Goal: Task Accomplishment & Management: Use online tool/utility

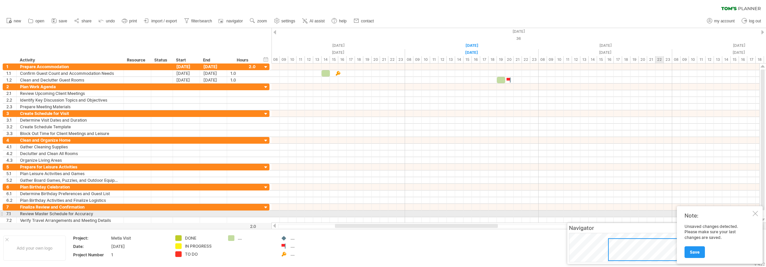
click at [755, 213] on div at bounding box center [755, 213] width 5 height 5
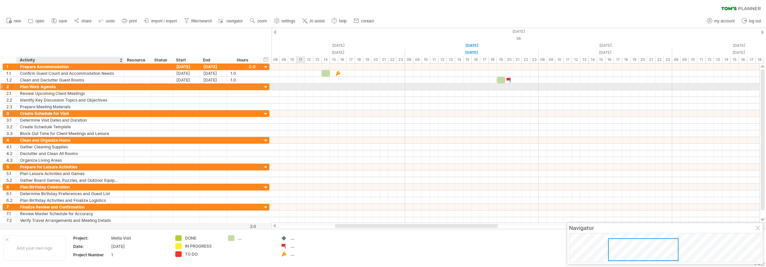
click at [39, 88] on div "Plan Work Agenda" at bounding box center [70, 86] width 100 height 6
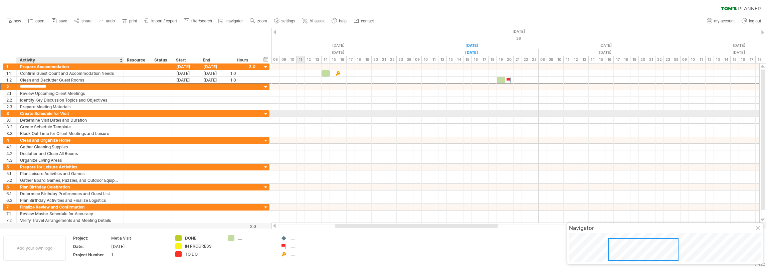
click at [42, 113] on div "Create Schedule for Visit" at bounding box center [70, 113] width 100 height 6
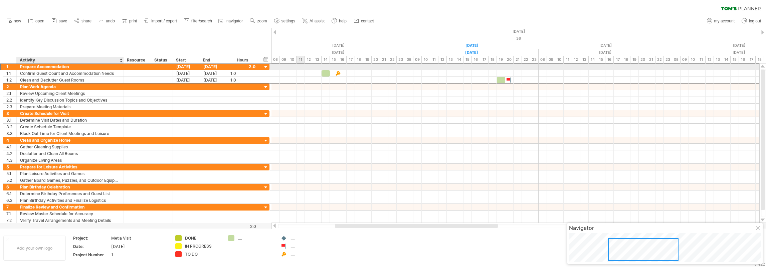
click at [45, 67] on div "Prepare Accommodation" at bounding box center [70, 66] width 100 height 6
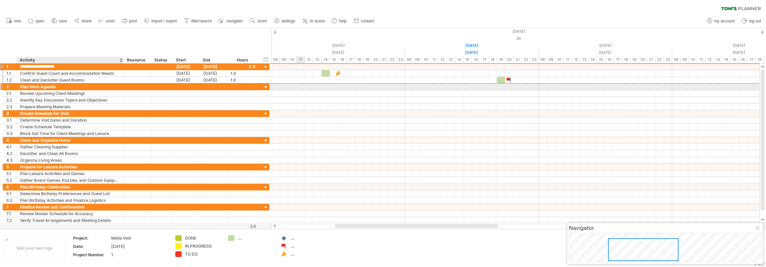
click at [41, 88] on div "Plan Work Agenda" at bounding box center [70, 86] width 100 height 6
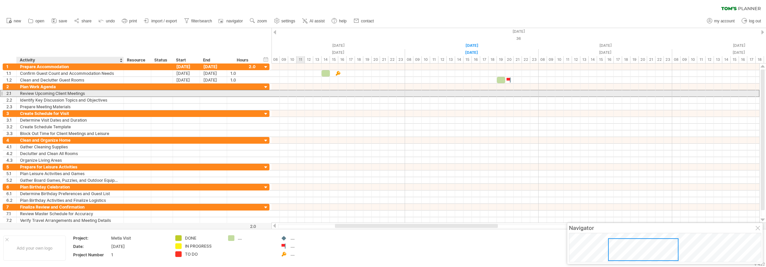
click at [40, 93] on div "Review Upcoming Client Meetings" at bounding box center [70, 93] width 100 height 6
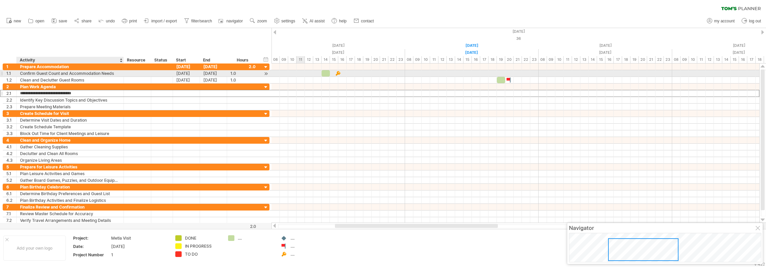
click at [41, 72] on div "Confirm Guest Count and Accommodation Needs" at bounding box center [70, 73] width 100 height 6
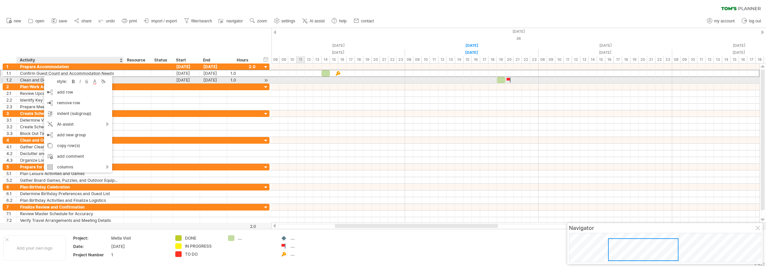
click at [39, 80] on div "Clean and Declutter Guest Rooms" at bounding box center [70, 80] width 100 height 6
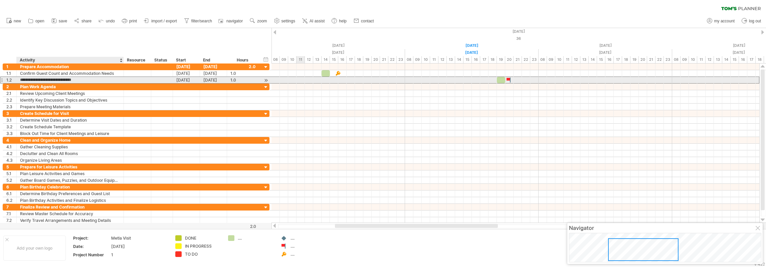
click at [32, 80] on input "**********" at bounding box center [70, 80] width 100 height 6
type input "**********"
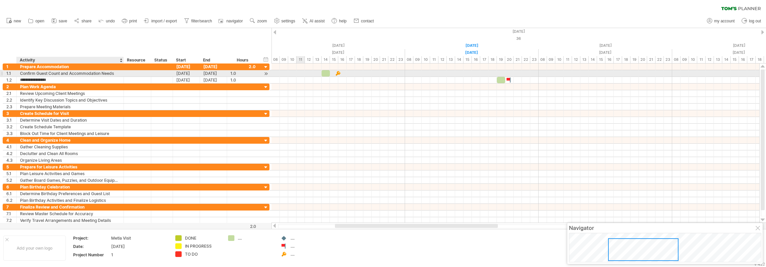
click at [46, 72] on div "Confirm Guest Count and Accommodation Needs" at bounding box center [70, 73] width 100 height 6
type input "**********"
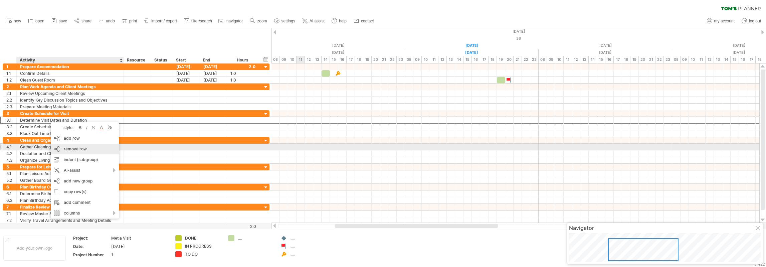
click at [69, 148] on span "remove row" at bounding box center [75, 148] width 23 height 5
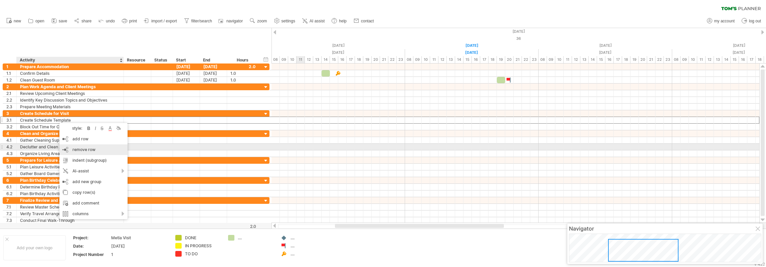
click at [71, 148] on div "remove row remove selected rows" at bounding box center [93, 149] width 68 height 11
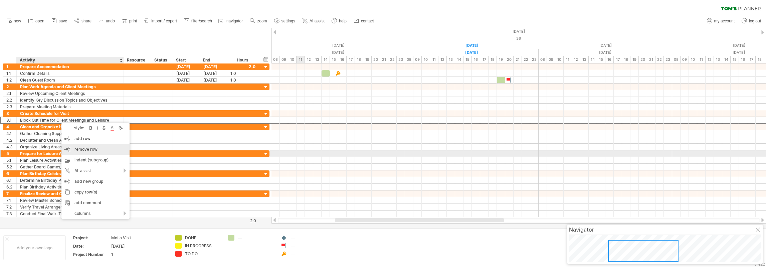
click at [84, 151] on span "remove row" at bounding box center [85, 149] width 23 height 5
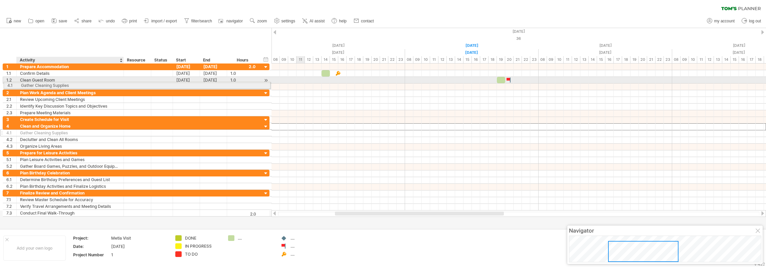
drag, startPoint x: 54, startPoint y: 127, endPoint x: 53, endPoint y: 84, distance: 42.8
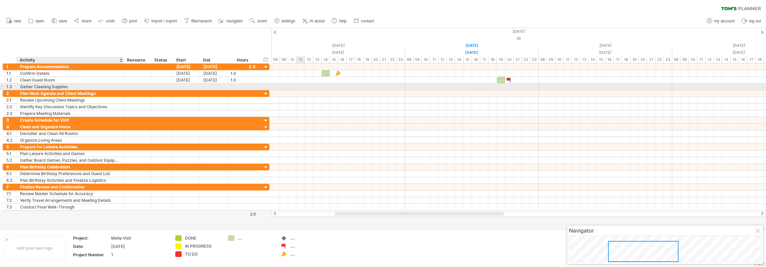
click at [32, 86] on div "Gather Cleaning Supplies" at bounding box center [70, 86] width 100 height 6
type input "**********"
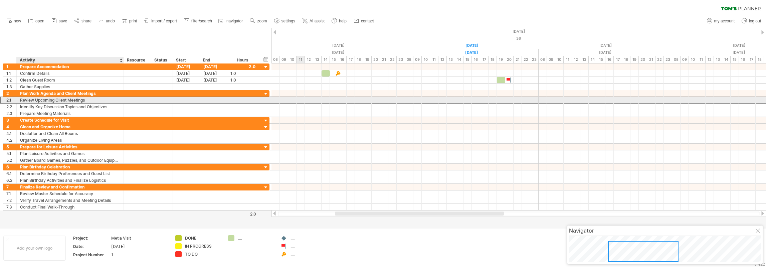
click at [47, 98] on div "Review Upcoming Client Meetings" at bounding box center [70, 100] width 100 height 6
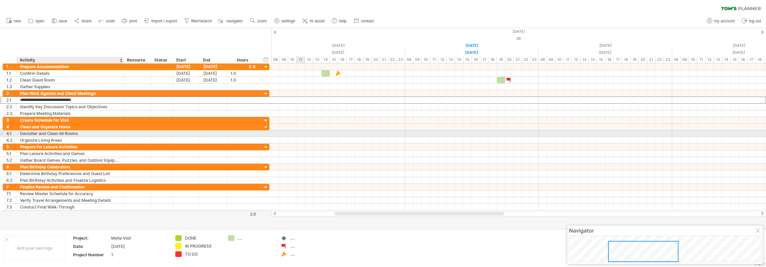
click at [49, 132] on div "Declutter and Clean All Rooms" at bounding box center [70, 133] width 100 height 6
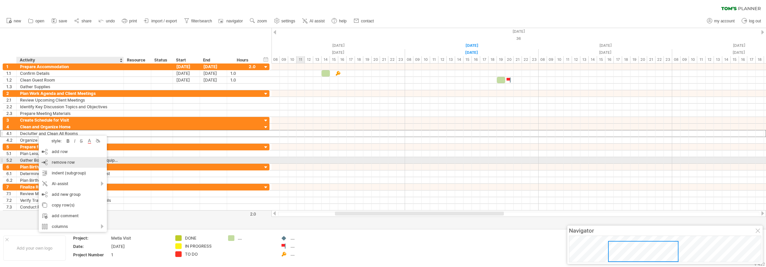
click at [57, 162] on span "remove row" at bounding box center [63, 162] width 23 height 5
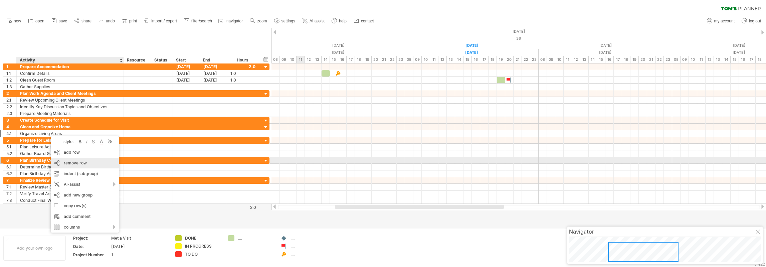
click at [66, 159] on div "remove row remove selected rows" at bounding box center [85, 163] width 68 height 11
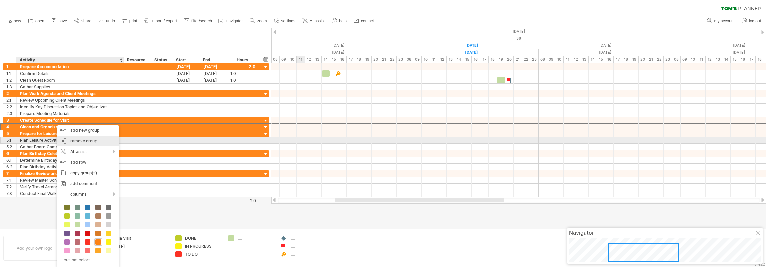
click at [80, 141] on span "remove group" at bounding box center [83, 140] width 27 height 5
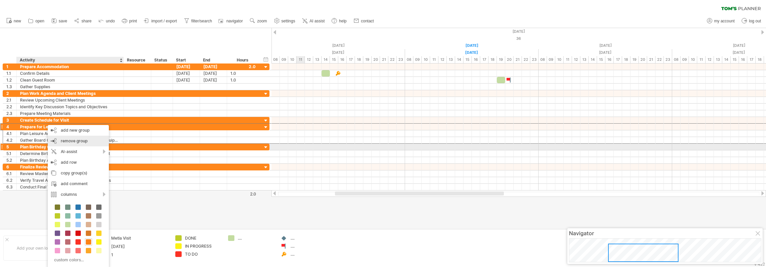
click at [67, 144] on div "remove group remove selected groups" at bounding box center [78, 141] width 61 height 11
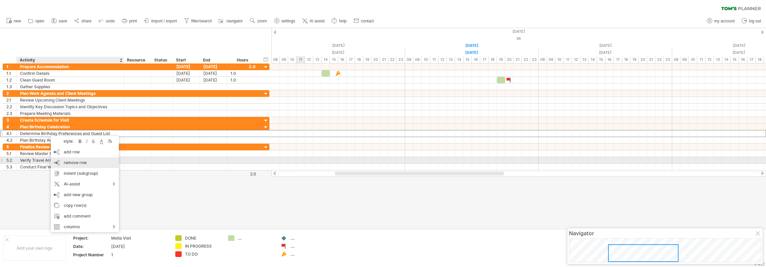
click at [71, 161] on span "remove row" at bounding box center [75, 162] width 23 height 5
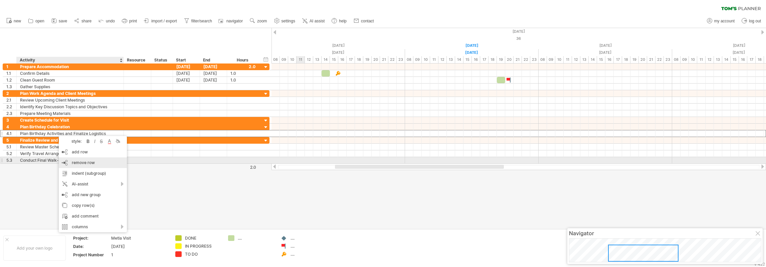
click at [73, 159] on div "remove row remove selected rows" at bounding box center [93, 162] width 68 height 11
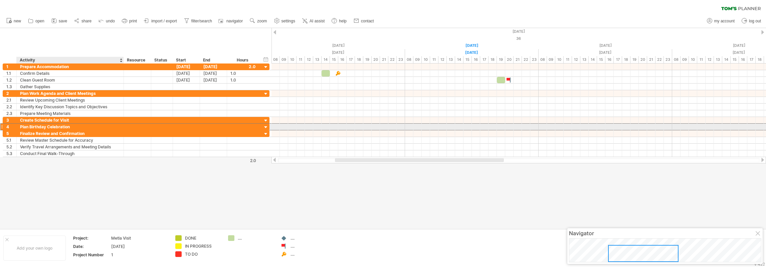
click at [50, 126] on div "Plan Birthday Celebration" at bounding box center [70, 127] width 100 height 6
click at [34, 126] on input "**********" at bounding box center [70, 127] width 100 height 6
click at [32, 126] on input "**********" at bounding box center [70, 127] width 100 height 6
drag, startPoint x: 29, startPoint y: 126, endPoint x: 46, endPoint y: 128, distance: 16.8
click at [46, 128] on input "**********" at bounding box center [70, 127] width 100 height 6
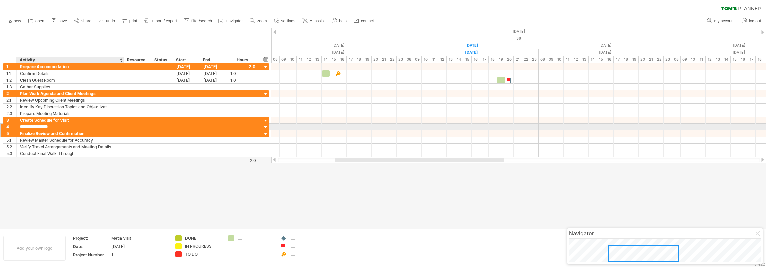
type input "**********"
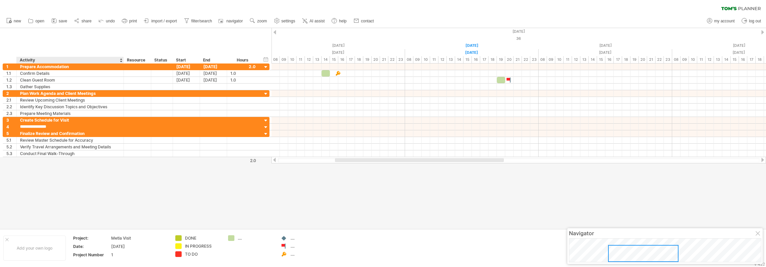
click at [59, 166] on div at bounding box center [383, 128] width 766 height 200
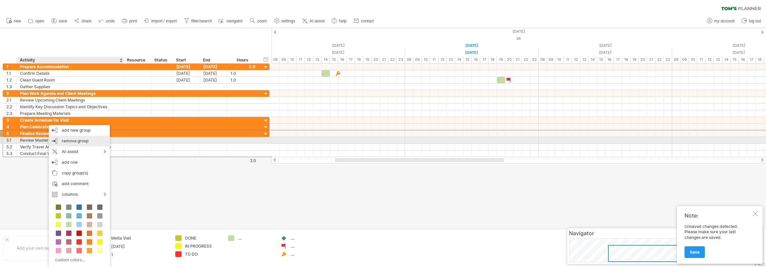
click at [72, 140] on span "remove group" at bounding box center [75, 140] width 27 height 5
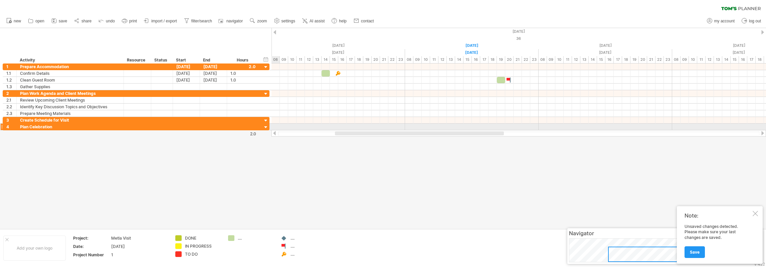
click at [265, 125] on div at bounding box center [266, 127] width 6 height 6
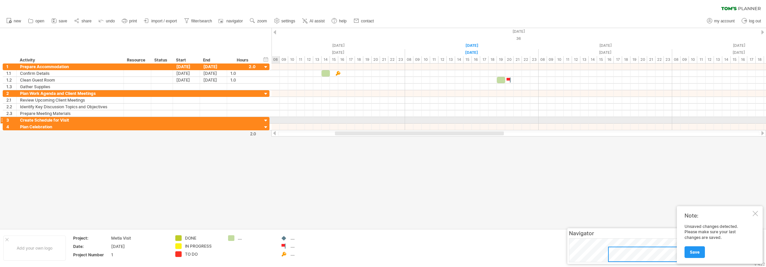
click at [265, 119] on div at bounding box center [266, 121] width 6 height 6
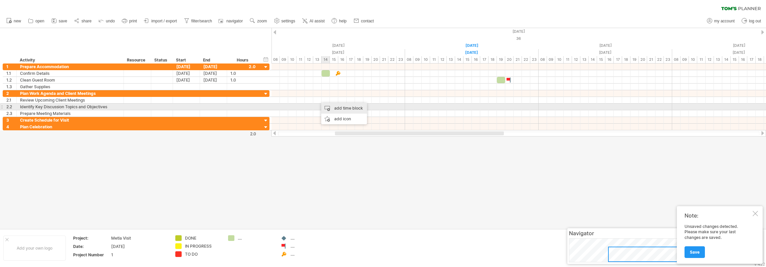
click at [337, 109] on div "add time block" at bounding box center [344, 108] width 46 height 11
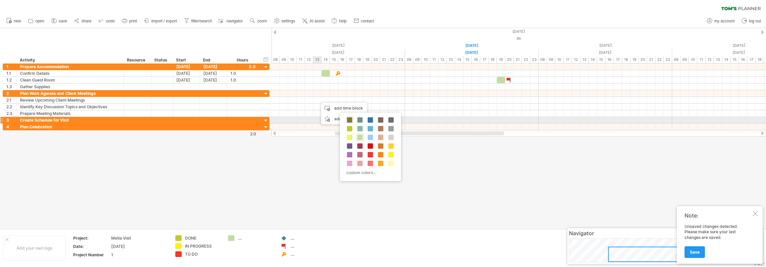
click at [349, 119] on span at bounding box center [349, 119] width 5 height 5
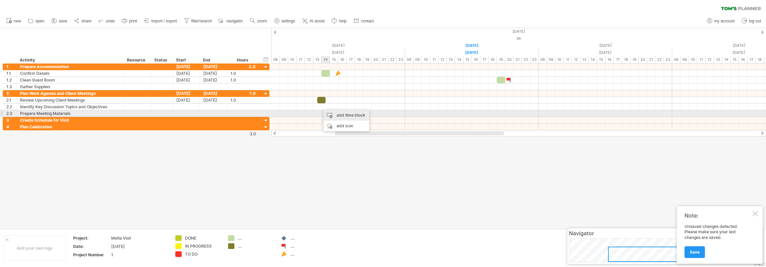
click at [329, 113] on div "add time block" at bounding box center [347, 115] width 46 height 11
click at [351, 122] on span at bounding box center [351, 123] width 5 height 5
click at [340, 118] on div "add time block" at bounding box center [352, 121] width 46 height 11
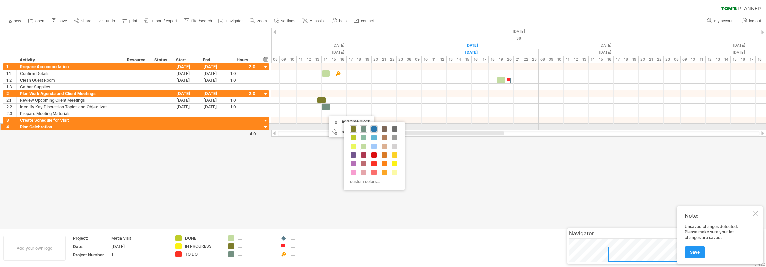
click at [373, 128] on span at bounding box center [373, 128] width 5 height 5
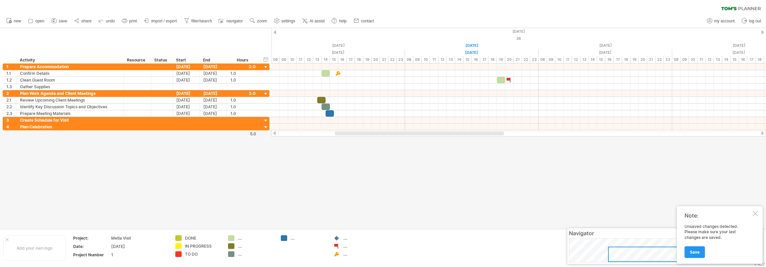
click at [332, 146] on div at bounding box center [383, 128] width 766 height 200
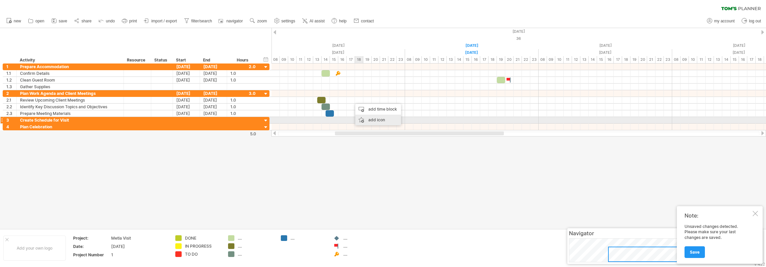
click at [372, 117] on div "add icon" at bounding box center [378, 120] width 46 height 11
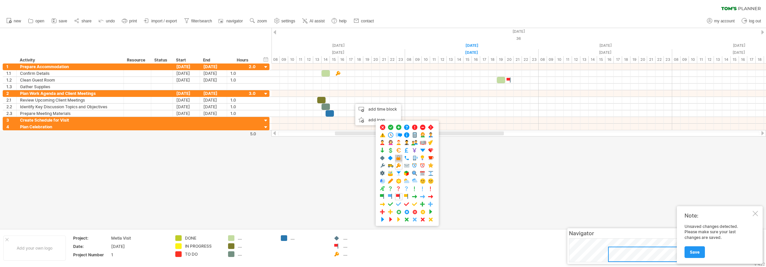
drag, startPoint x: 399, startPoint y: 156, endPoint x: 393, endPoint y: 152, distance: 7.4
click at [399, 156] on span at bounding box center [398, 158] width 7 height 6
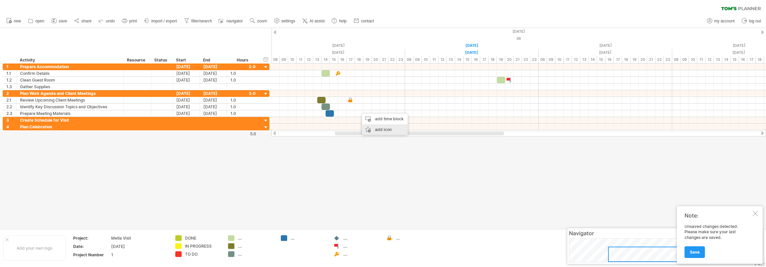
click at [381, 132] on div "add icon" at bounding box center [385, 129] width 46 height 11
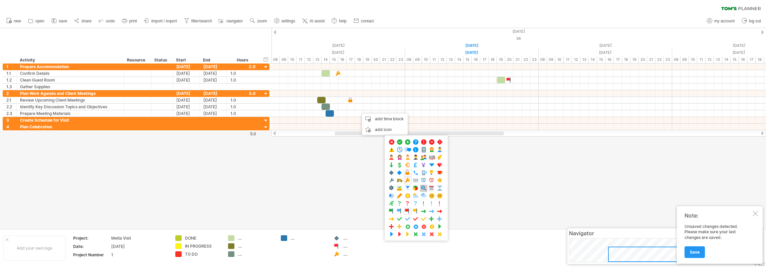
click at [426, 188] on span at bounding box center [423, 188] width 7 height 6
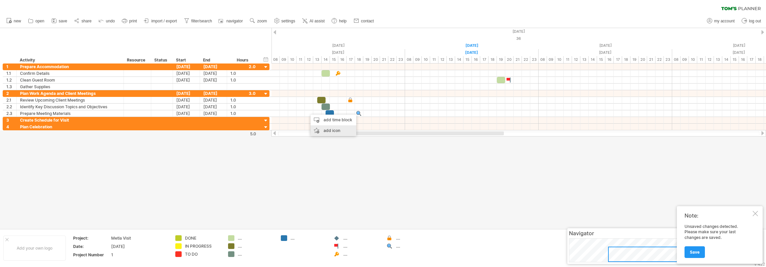
click at [338, 131] on div "add icon" at bounding box center [334, 130] width 46 height 11
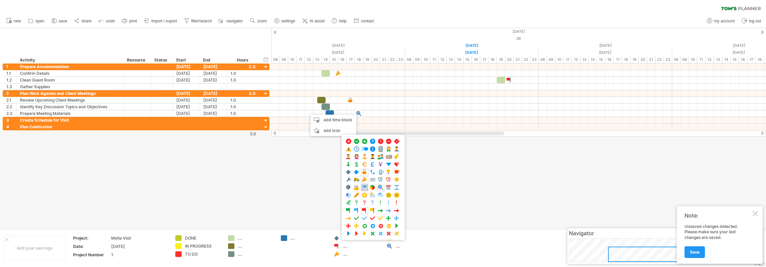
click at [363, 185] on span at bounding box center [364, 187] width 7 height 6
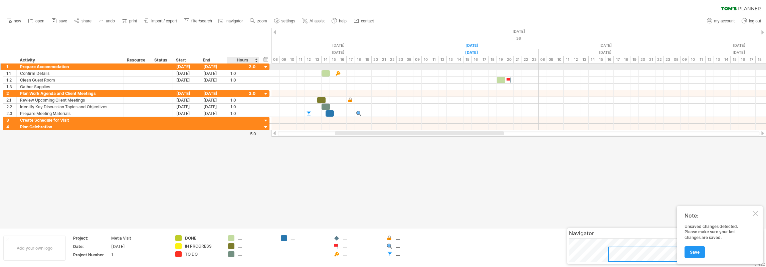
click at [266, 67] on div at bounding box center [266, 67] width 6 height 6
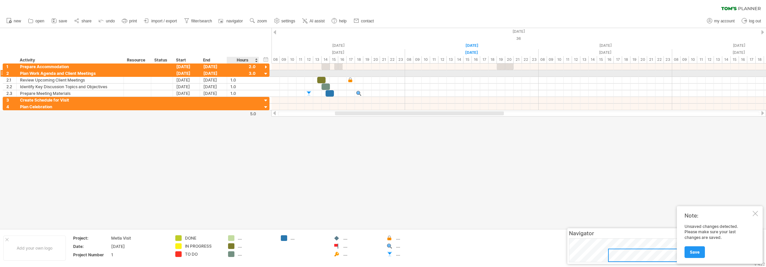
click at [267, 72] on div at bounding box center [266, 74] width 6 height 6
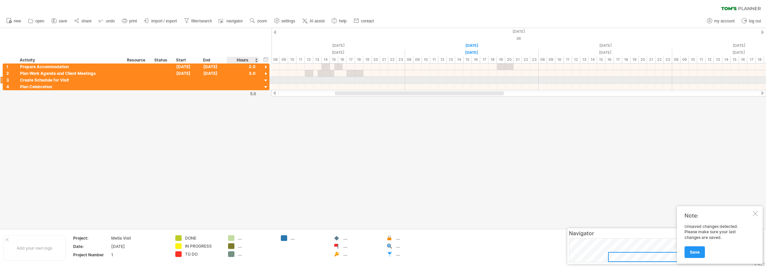
click at [266, 80] on div at bounding box center [266, 80] width 6 height 6
click at [267, 85] on div at bounding box center [266, 87] width 6 height 6
click at [267, 77] on div at bounding box center [266, 80] width 6 height 6
click at [267, 88] on div at bounding box center [266, 87] width 6 height 6
click at [394, 86] on div at bounding box center [519, 86] width 495 height 7
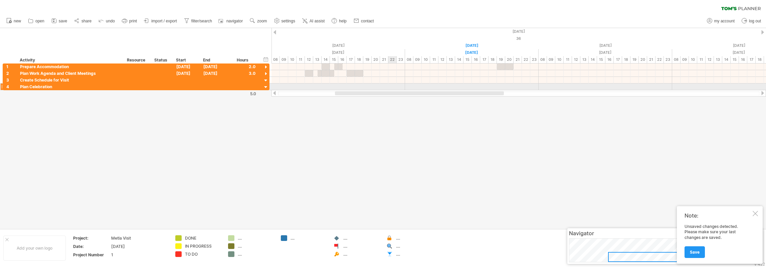
click at [394, 86] on div at bounding box center [519, 86] width 495 height 7
drag, startPoint x: 380, startPoint y: 87, endPoint x: 393, endPoint y: 85, distance: 13.1
click at [393, 85] on div at bounding box center [519, 86] width 495 height 7
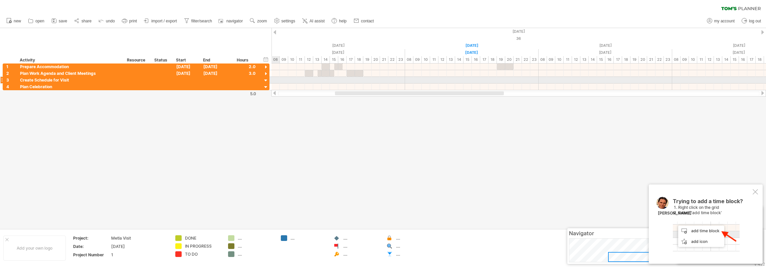
click at [267, 80] on div at bounding box center [266, 80] width 6 height 6
click at [265, 86] on div at bounding box center [266, 87] width 6 height 6
click at [382, 80] on div at bounding box center [519, 80] width 495 height 7
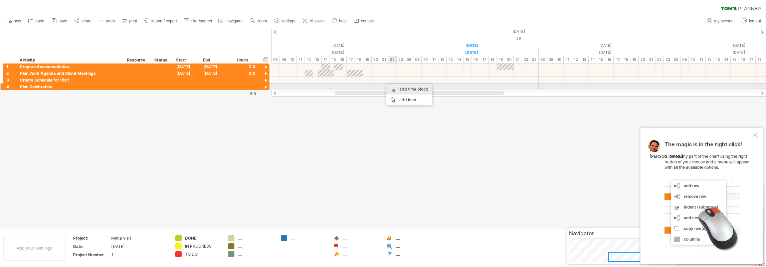
click at [407, 89] on div "add time block" at bounding box center [409, 89] width 46 height 11
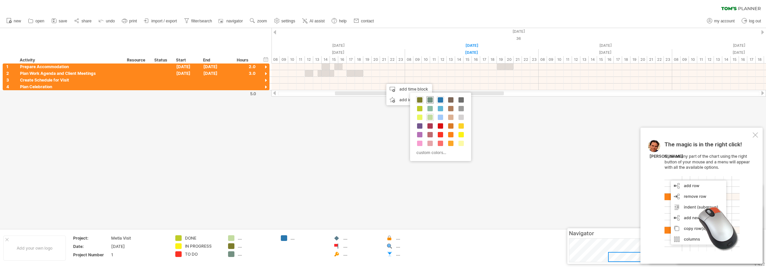
click at [431, 98] on span at bounding box center [429, 99] width 5 height 5
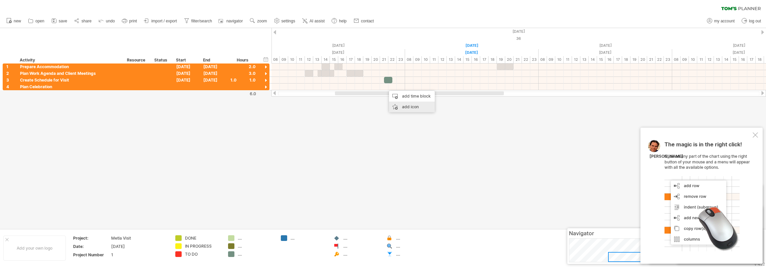
click at [410, 105] on div "add icon" at bounding box center [412, 107] width 46 height 11
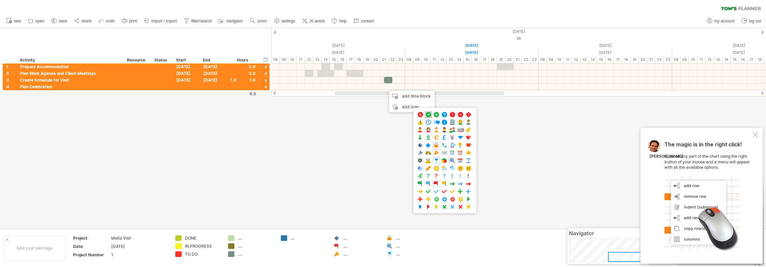
click at [429, 115] on span at bounding box center [428, 115] width 7 height 6
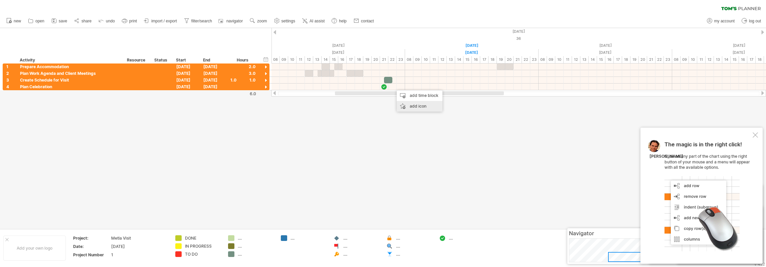
click at [421, 105] on div "add icon" at bounding box center [420, 106] width 46 height 11
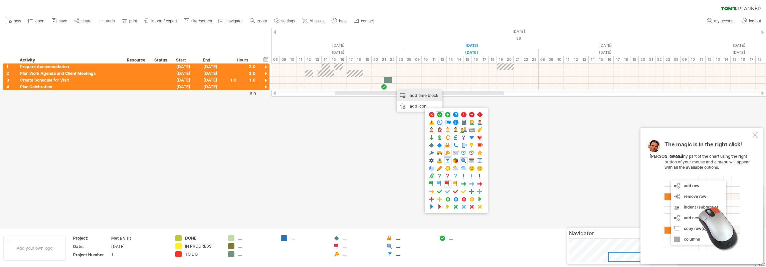
click at [406, 95] on div "add time block" at bounding box center [420, 95] width 46 height 11
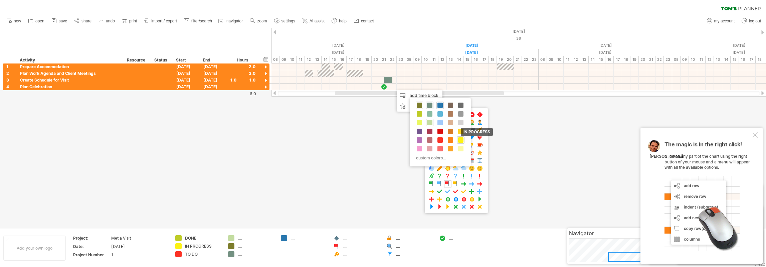
click at [462, 139] on span at bounding box center [460, 139] width 5 height 5
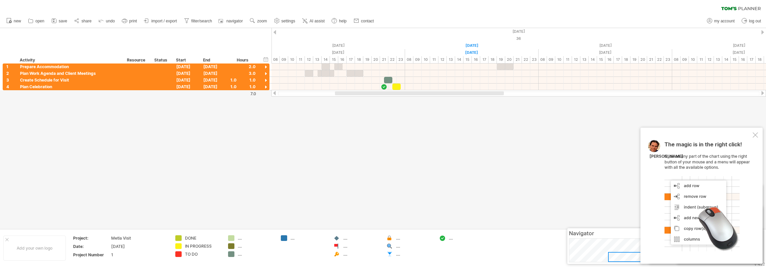
click at [396, 115] on div at bounding box center [383, 128] width 766 height 200
drag, startPoint x: 755, startPoint y: 134, endPoint x: 750, endPoint y: 135, distance: 5.5
click at [754, 135] on div at bounding box center [755, 134] width 5 height 5
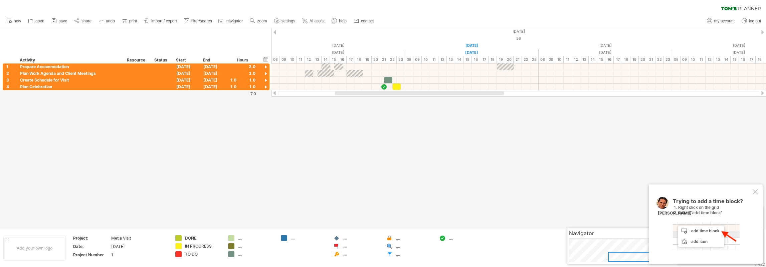
click at [387, 129] on div at bounding box center [383, 128] width 766 height 200
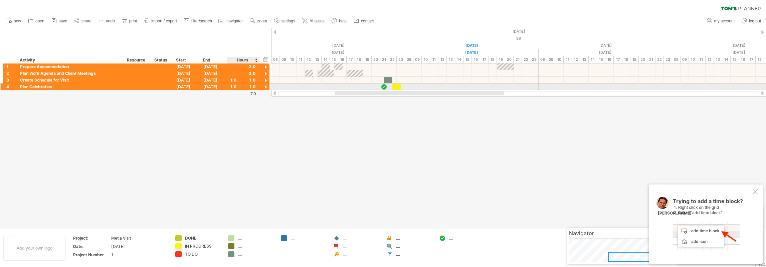
click at [266, 87] on div at bounding box center [266, 87] width 6 height 6
click at [266, 81] on div at bounding box center [266, 80] width 6 height 6
click at [265, 74] on div at bounding box center [266, 74] width 6 height 6
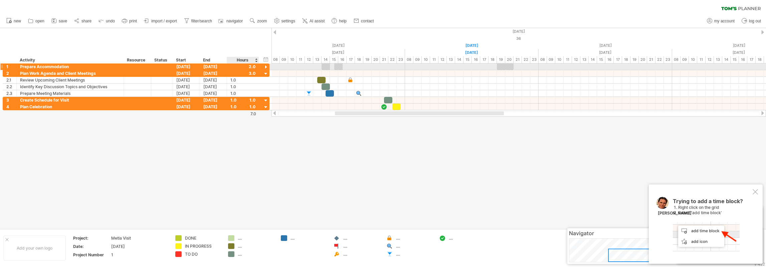
click at [266, 68] on div at bounding box center [266, 67] width 6 height 6
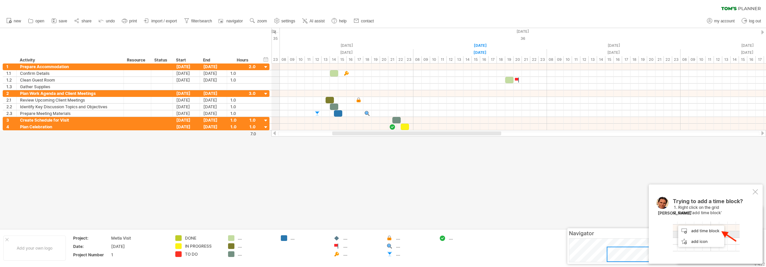
drag, startPoint x: 409, startPoint y: 134, endPoint x: 407, endPoint y: 137, distance: 4.0
click at [407, 137] on div "Trying to reach [DOMAIN_NAME] Connected again... 0% clear filter new 1" at bounding box center [383, 133] width 766 height 267
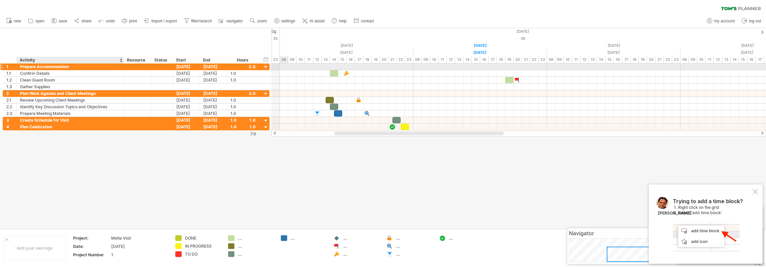
click at [41, 66] on div "Prepare Accommodation" at bounding box center [70, 66] width 100 height 6
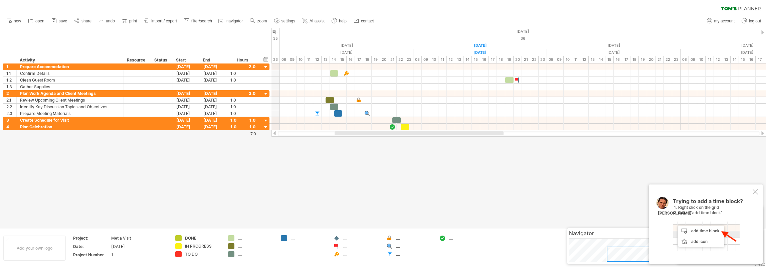
click at [755, 191] on div at bounding box center [755, 191] width 5 height 5
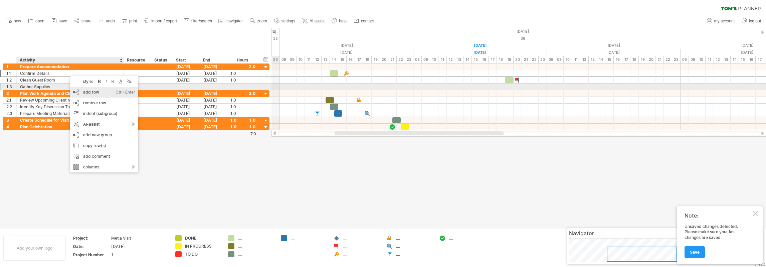
click at [92, 90] on div "add row Ctrl+Enter Cmd+Enter" at bounding box center [104, 92] width 68 height 11
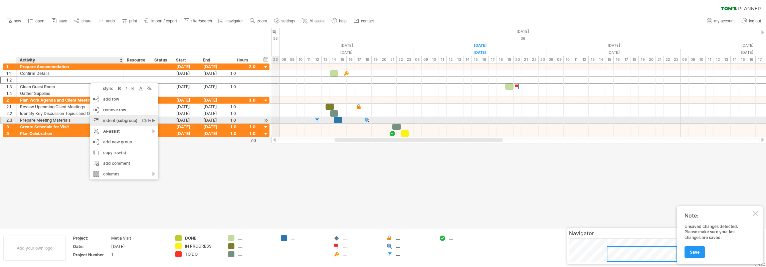
click at [148, 121] on div "Ctrl+►" at bounding box center [148, 120] width 13 height 11
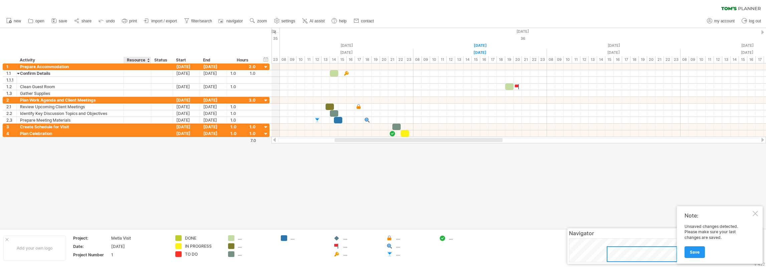
click at [138, 60] on div "Resource" at bounding box center [137, 60] width 20 height 7
click at [149, 60] on div at bounding box center [148, 60] width 3 height 7
click at [159, 185] on div at bounding box center [383, 128] width 766 height 200
click at [139, 74] on div at bounding box center [137, 73] width 20 height 6
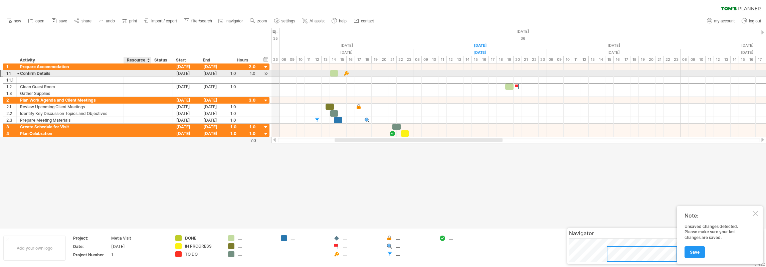
click at [139, 74] on input "text" at bounding box center [137, 73] width 20 height 6
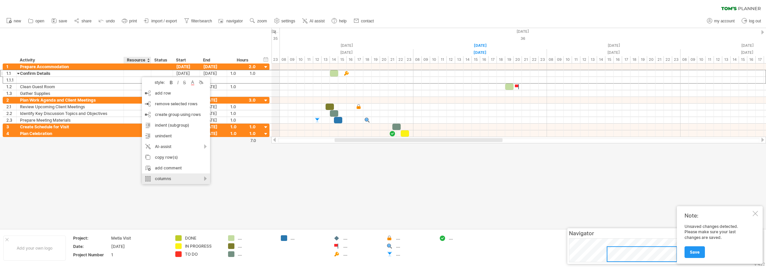
click at [194, 179] on div "columns" at bounding box center [176, 178] width 68 height 11
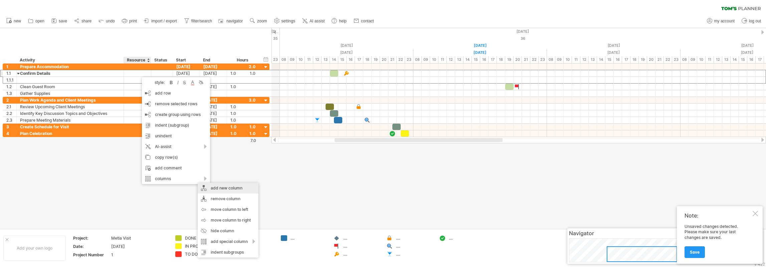
click at [219, 189] on div "add new column" at bounding box center [228, 188] width 61 height 11
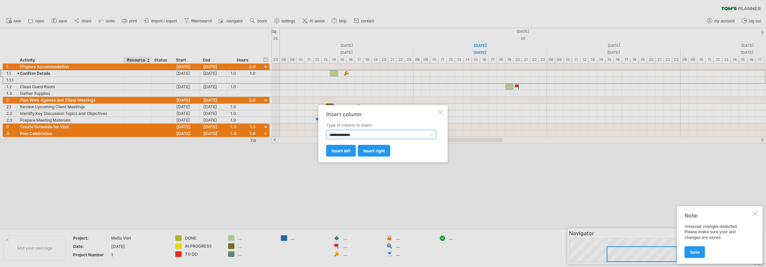
click at [400, 137] on select "**********" at bounding box center [381, 134] width 110 height 9
select select "**********"
click at [326, 130] on select "**********" at bounding box center [381, 134] width 110 height 9
click at [372, 147] on link "insert right" at bounding box center [374, 151] width 32 height 12
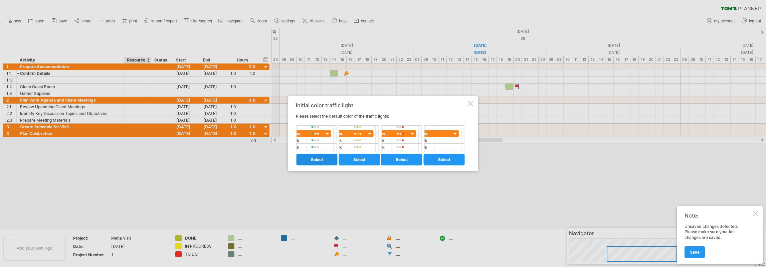
click at [320, 158] on span "select" at bounding box center [317, 159] width 12 height 5
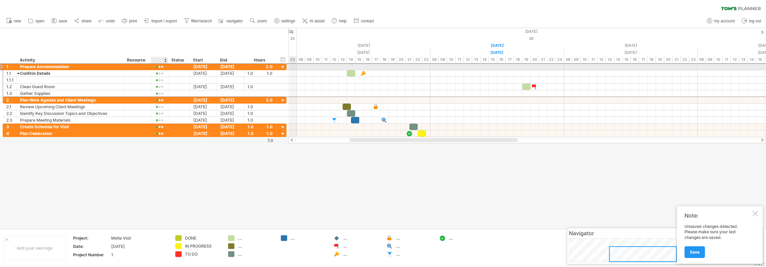
click at [160, 67] on div at bounding box center [160, 66] width 10 height 5
click at [200, 146] on div at bounding box center [383, 128] width 766 height 200
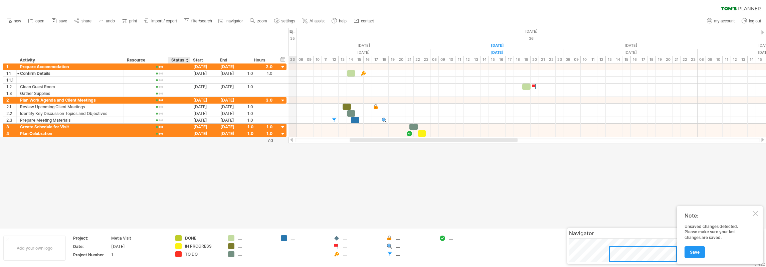
click at [179, 60] on div "Status" at bounding box center [178, 60] width 15 height 7
click at [179, 67] on div at bounding box center [179, 66] width 15 height 6
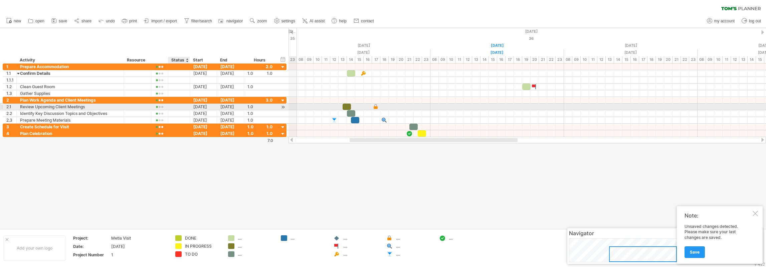
drag, startPoint x: 178, startPoint y: 47, endPoint x: 174, endPoint y: 107, distance: 59.9
click at [174, 107] on div "Trying to reach [DOMAIN_NAME] Connected again... 0% clear filter new 1" at bounding box center [383, 133] width 766 height 267
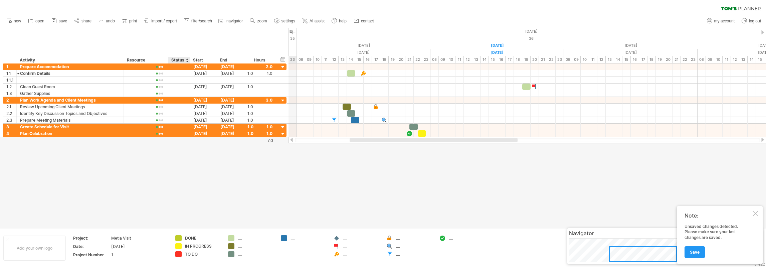
click at [183, 141] on div at bounding box center [383, 128] width 766 height 200
drag, startPoint x: 185, startPoint y: 142, endPoint x: 174, endPoint y: 120, distance: 24.0
click at [174, 121] on div "Trying to reach [DOMAIN_NAME] Connected again... 0% clear filter new 1" at bounding box center [383, 133] width 766 height 267
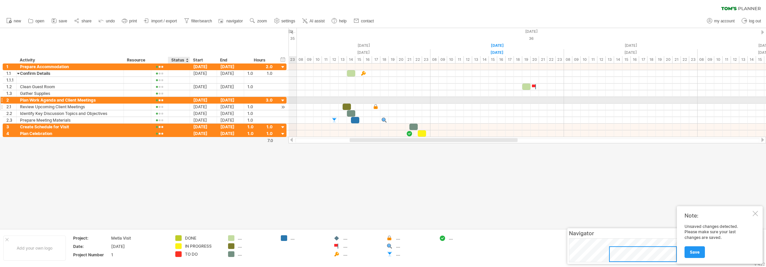
drag, startPoint x: 171, startPoint y: 41, endPoint x: 183, endPoint y: 103, distance: 63.7
click at [184, 103] on div "Trying to reach [DOMAIN_NAME] Connected again... 0% clear filter new 1" at bounding box center [383, 133] width 766 height 267
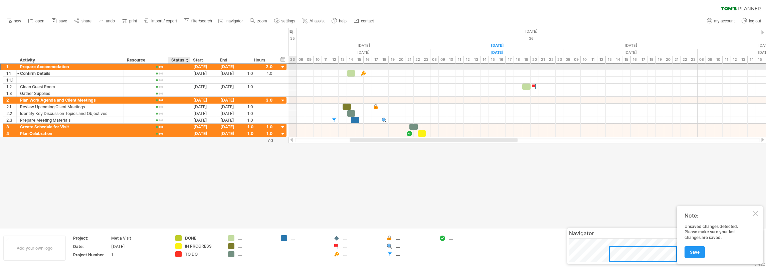
click at [179, 67] on div at bounding box center [179, 66] width 15 height 6
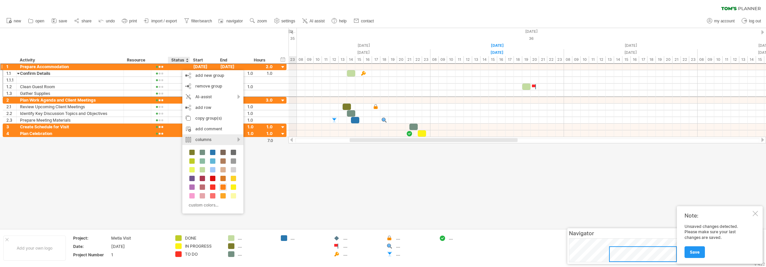
click at [218, 141] on div "columns" at bounding box center [212, 139] width 61 height 11
click at [247, 192] on div "hide column" at bounding box center [252, 192] width 61 height 11
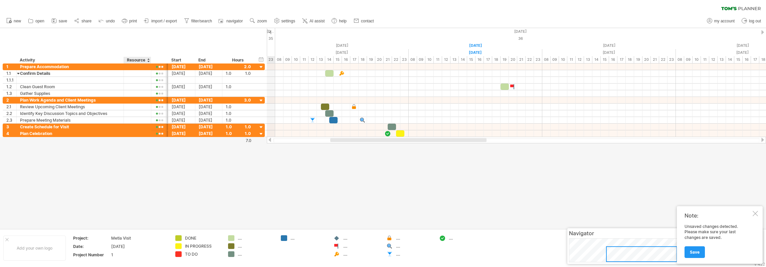
click at [150, 34] on div "hide start/end/duration show start/end/duration ******** Activity ******** Reso…" at bounding box center [133, 45] width 267 height 35
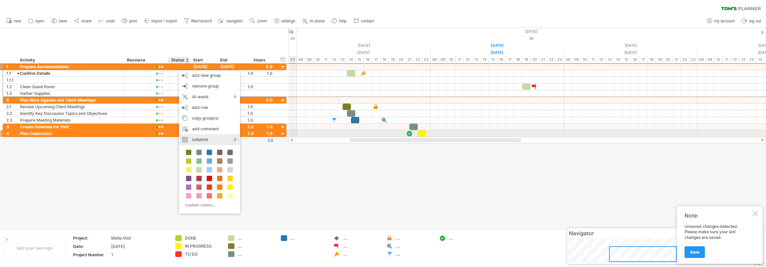
click at [202, 137] on div "columns" at bounding box center [209, 139] width 61 height 11
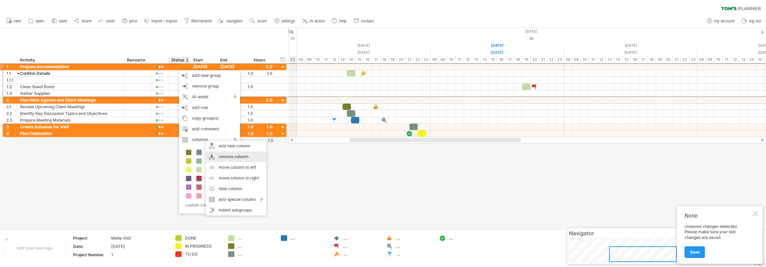
click at [244, 158] on div "remove column" at bounding box center [236, 156] width 61 height 11
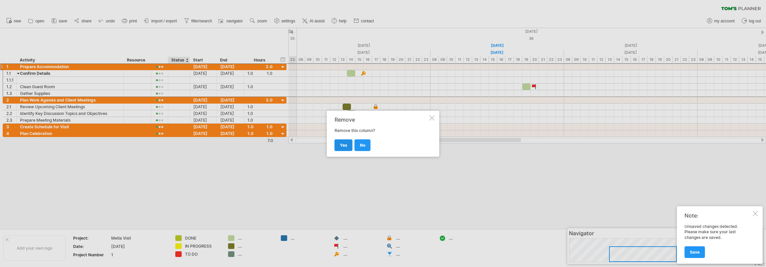
click at [346, 143] on span "yes" at bounding box center [343, 145] width 7 height 5
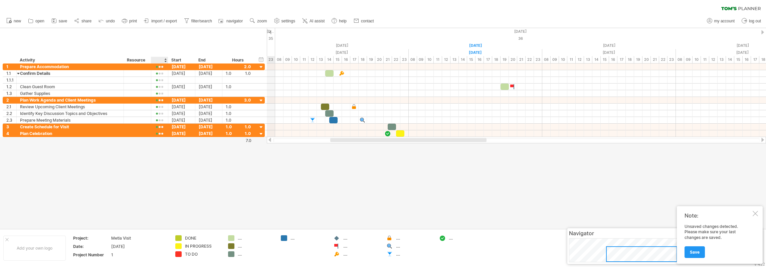
click at [158, 60] on div at bounding box center [159, 60] width 10 height 7
type input "******"
click at [232, 195] on div at bounding box center [383, 128] width 766 height 200
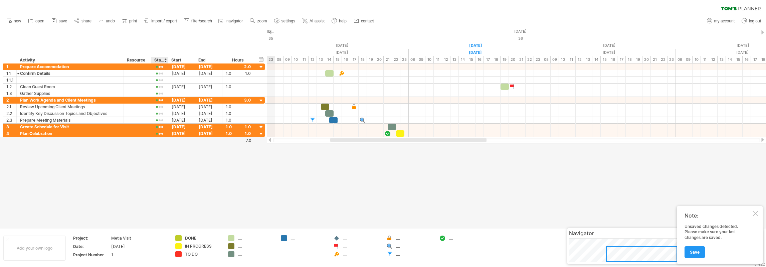
click at [167, 60] on div at bounding box center [168, 60] width 2 height 7
drag, startPoint x: 166, startPoint y: 60, endPoint x: 176, endPoint y: 60, distance: 10.0
click at [173, 60] on div at bounding box center [172, 60] width 2 height 7
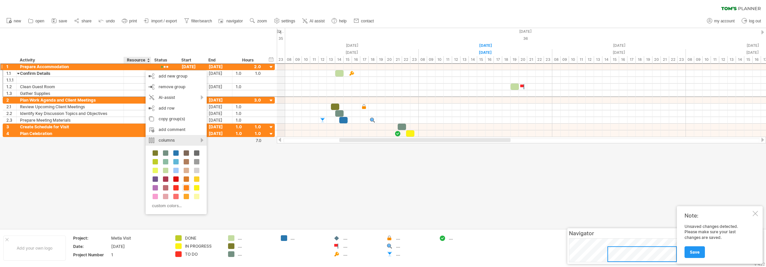
click at [191, 141] on div "columns" at bounding box center [176, 140] width 61 height 11
click at [233, 151] on div "add new column" at bounding box center [225, 149] width 61 height 11
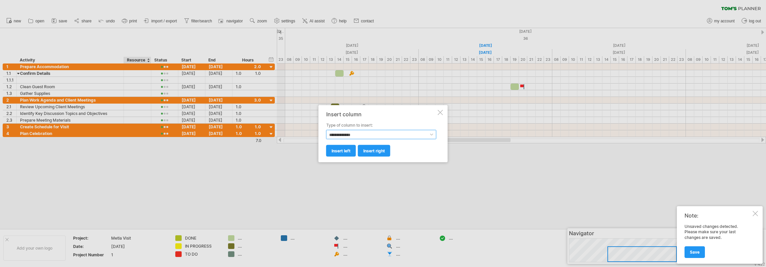
click at [387, 136] on select "**********" at bounding box center [381, 134] width 110 height 9
select select "******"
click at [326, 130] on select "**********" at bounding box center [381, 134] width 110 height 9
click at [382, 155] on link "insert right" at bounding box center [374, 151] width 32 height 12
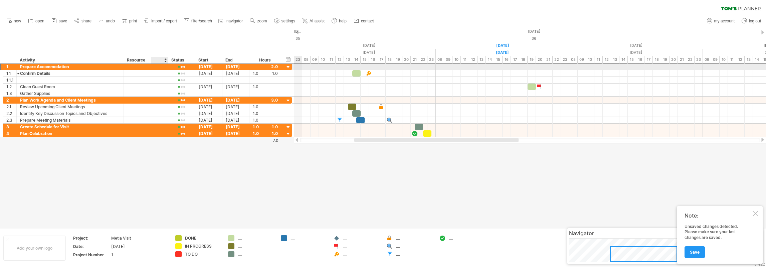
click at [160, 66] on div at bounding box center [159, 67] width 7 height 6
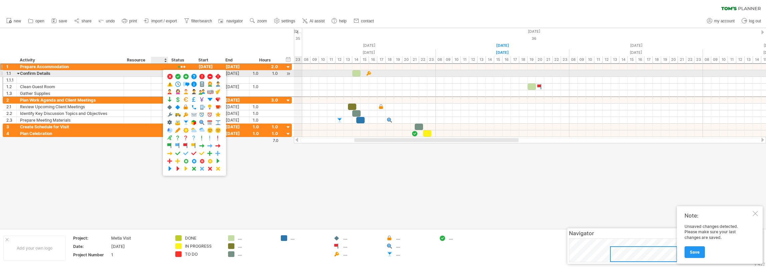
click at [157, 73] on div at bounding box center [159, 73] width 7 height 6
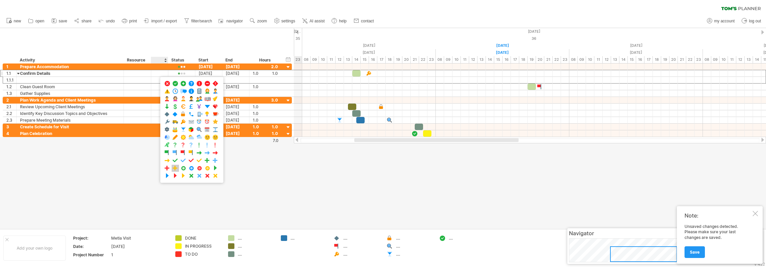
click at [176, 166] on span at bounding box center [175, 168] width 7 height 6
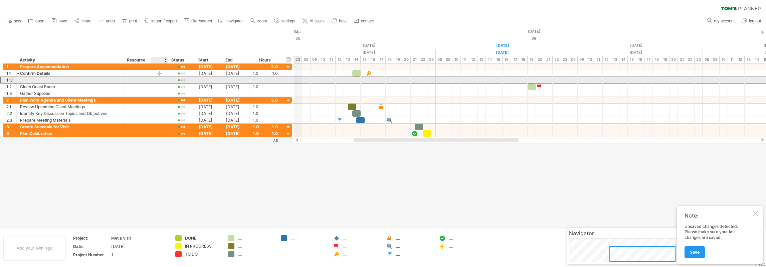
click at [160, 80] on div at bounding box center [159, 80] width 7 height 6
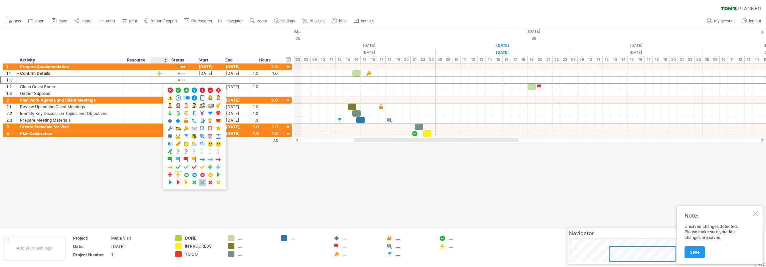
click at [201, 179] on span at bounding box center [202, 182] width 7 height 6
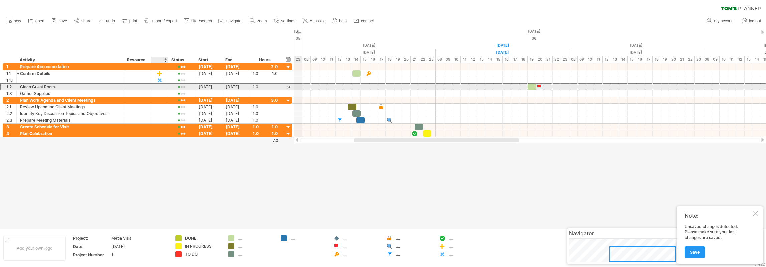
click at [162, 87] on div at bounding box center [159, 87] width 7 height 6
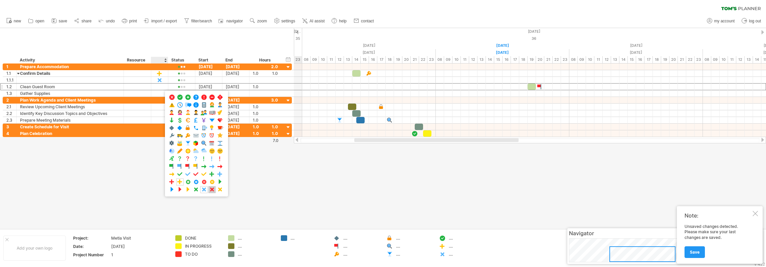
click at [211, 187] on span at bounding box center [212, 189] width 7 height 6
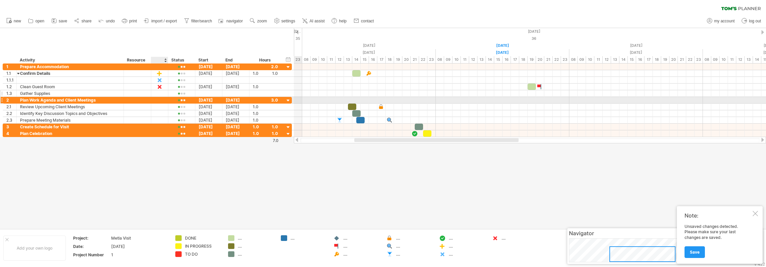
click at [162, 94] on div at bounding box center [159, 94] width 7 height 6
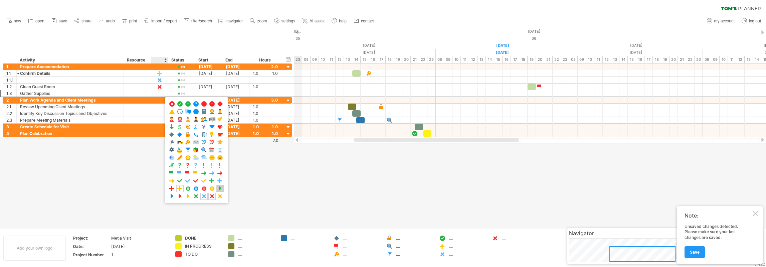
click at [220, 186] on span at bounding box center [220, 188] width 7 height 6
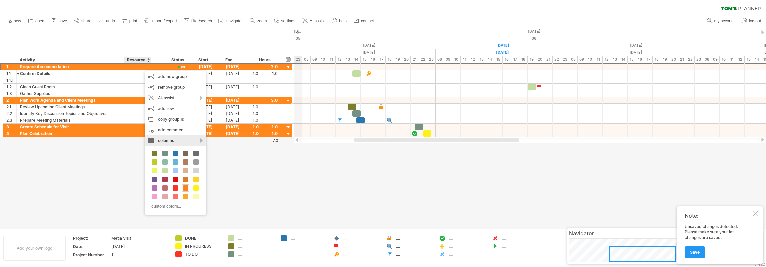
click at [178, 138] on div "columns" at bounding box center [175, 140] width 61 height 11
click at [219, 149] on div "add new column" at bounding box center [211, 146] width 61 height 11
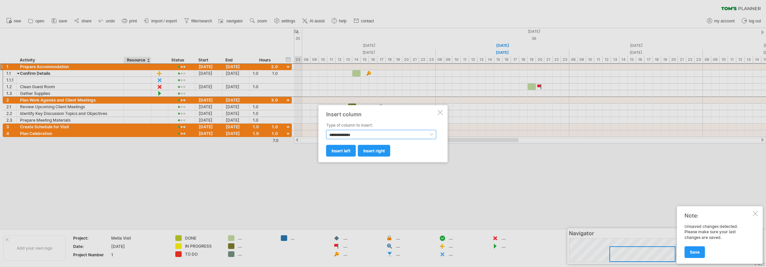
click at [355, 133] on select "**********" at bounding box center [381, 134] width 110 height 9
select select "**********"
click at [326, 130] on select "**********" at bounding box center [381, 134] width 110 height 9
click at [364, 153] on link "insert right" at bounding box center [374, 151] width 32 height 12
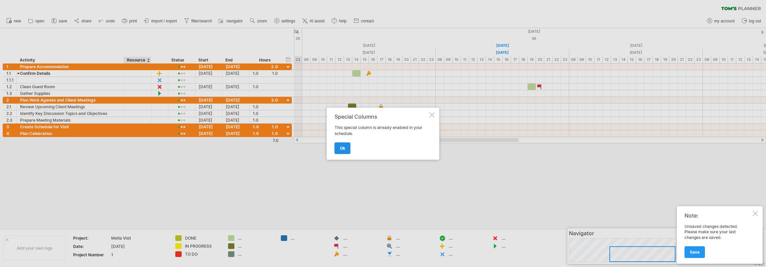
click at [338, 151] on link "ok" at bounding box center [343, 148] width 16 height 12
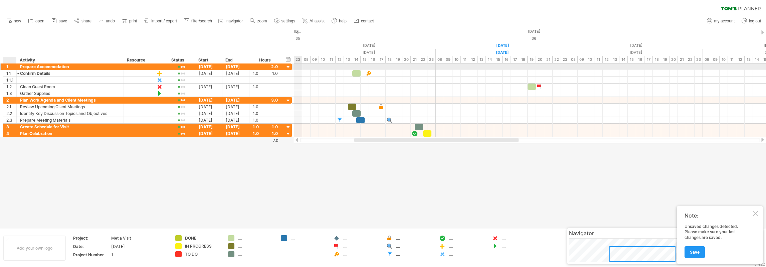
click at [7, 66] on div "1" at bounding box center [11, 66] width 10 height 6
click at [166, 180] on div at bounding box center [383, 128] width 766 height 200
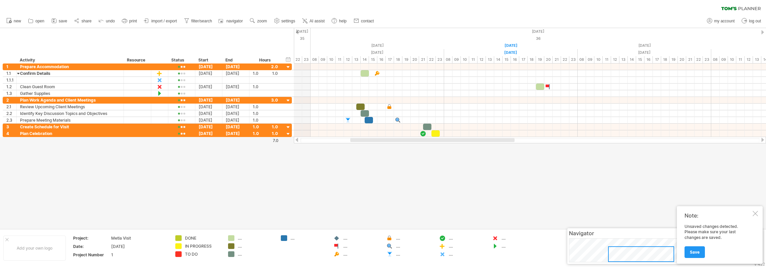
click at [368, 139] on div at bounding box center [432, 140] width 164 height 4
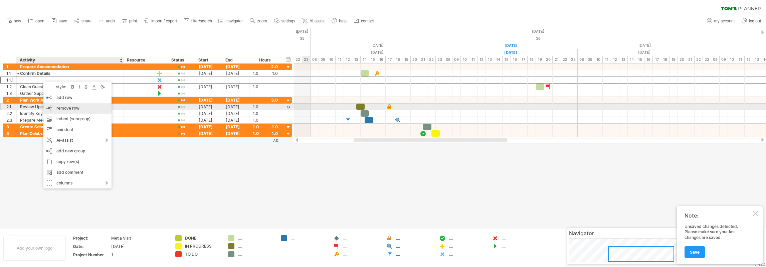
click at [70, 105] on div "remove row remove selected rows" at bounding box center [77, 108] width 68 height 11
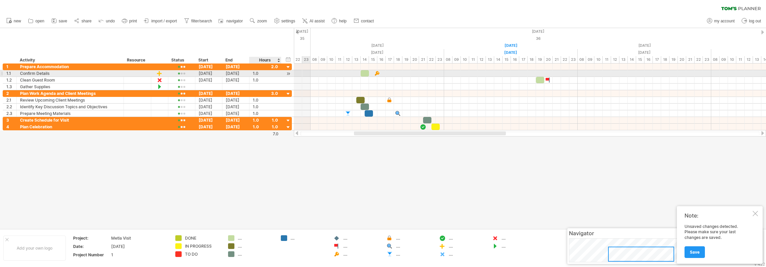
click at [289, 74] on div at bounding box center [288, 73] width 6 height 7
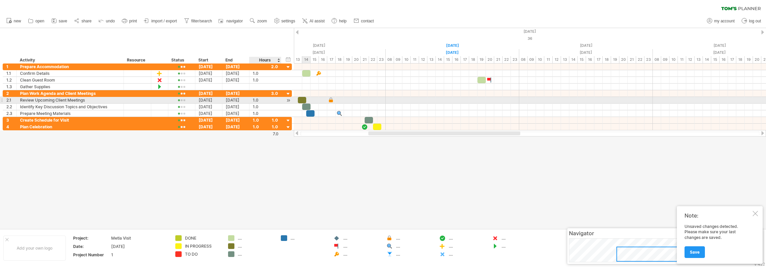
click at [288, 99] on div at bounding box center [288, 100] width 6 height 7
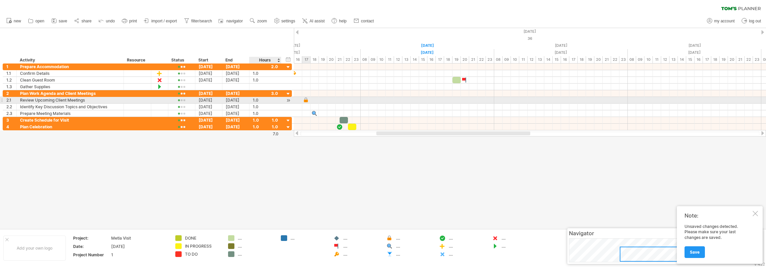
click at [288, 99] on div at bounding box center [288, 100] width 6 height 7
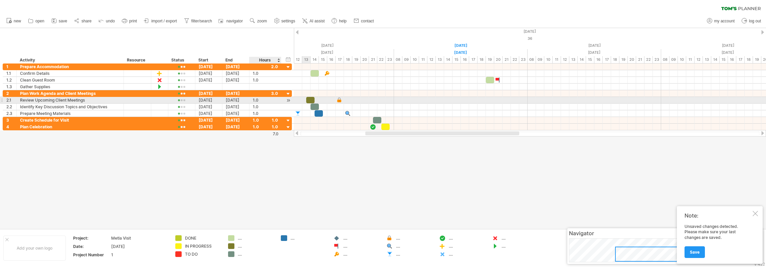
click at [288, 99] on div at bounding box center [288, 100] width 6 height 7
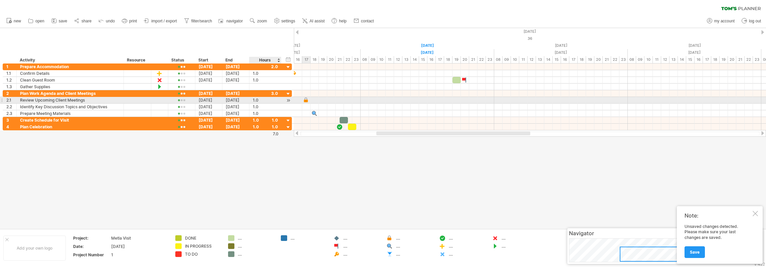
click at [288, 99] on div at bounding box center [288, 100] width 6 height 7
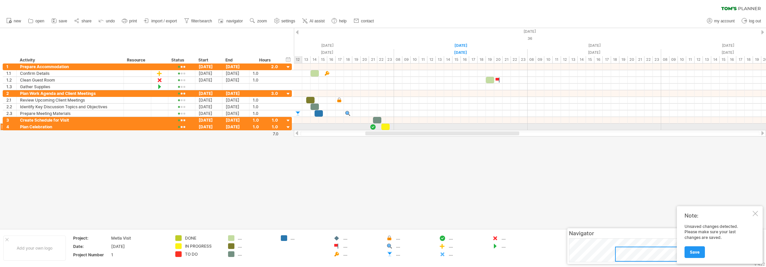
click at [289, 126] on div at bounding box center [288, 127] width 6 height 6
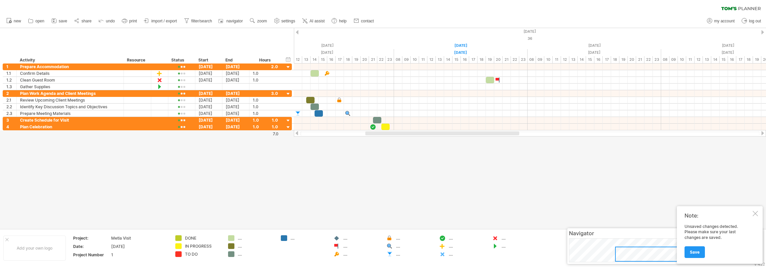
drag, startPoint x: 380, startPoint y: 136, endPoint x: 374, endPoint y: 137, distance: 6.0
click at [374, 137] on div "Trying to reach [DOMAIN_NAME] Connected again... 0% clear filter new 1" at bounding box center [383, 133] width 766 height 267
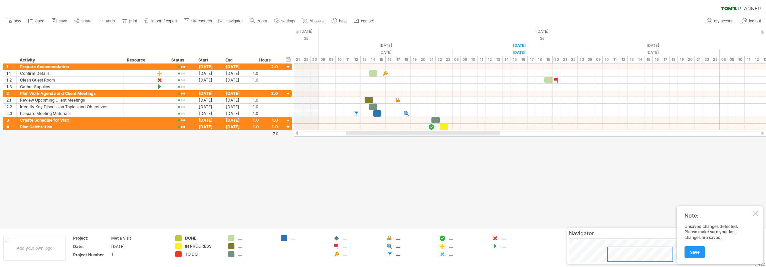
drag, startPoint x: 372, startPoint y: 135, endPoint x: 363, endPoint y: 130, distance: 9.4
click at [363, 130] on div at bounding box center [530, 133] width 472 height 7
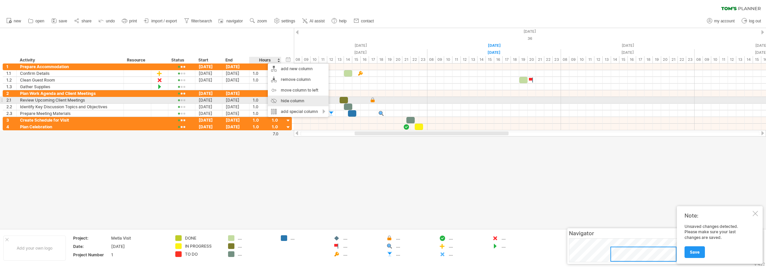
click at [289, 98] on div "hide column" at bounding box center [298, 101] width 61 height 11
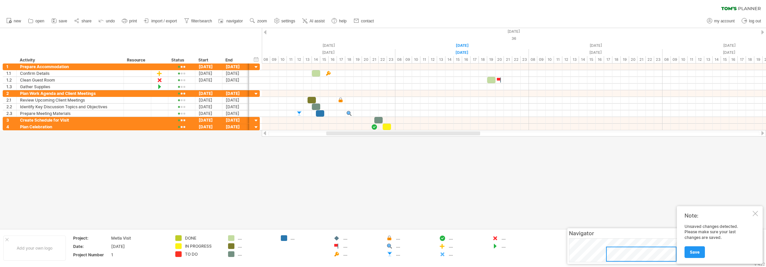
drag, startPoint x: 347, startPoint y: 136, endPoint x: 284, endPoint y: 133, distance: 63.2
click at [284, 133] on div at bounding box center [514, 133] width 504 height 7
click at [255, 60] on div "hide start/end/duration show start/end/duration" at bounding box center [256, 59] width 6 height 7
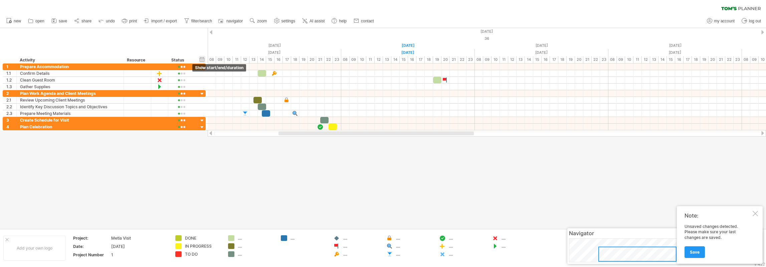
click at [202, 58] on div "hide start/end/duration show start/end/duration" at bounding box center [202, 59] width 6 height 7
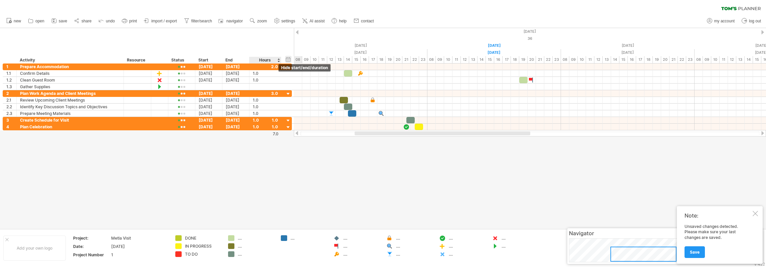
click at [289, 61] on div "hide start/end/duration show start/end/duration" at bounding box center [288, 59] width 6 height 7
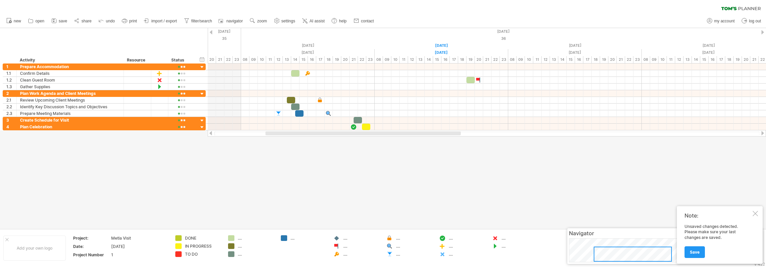
drag, startPoint x: 349, startPoint y: 133, endPoint x: 339, endPoint y: 133, distance: 10.0
click at [339, 133] on div at bounding box center [363, 133] width 195 height 4
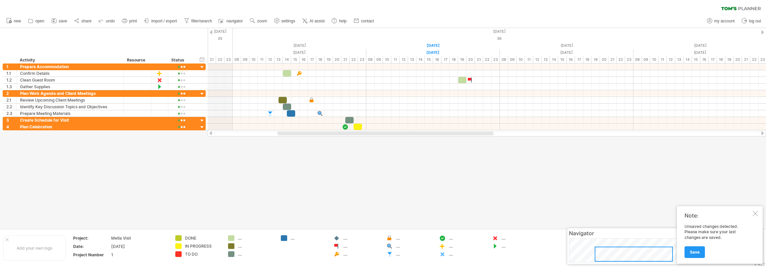
click at [754, 211] on div at bounding box center [755, 213] width 5 height 5
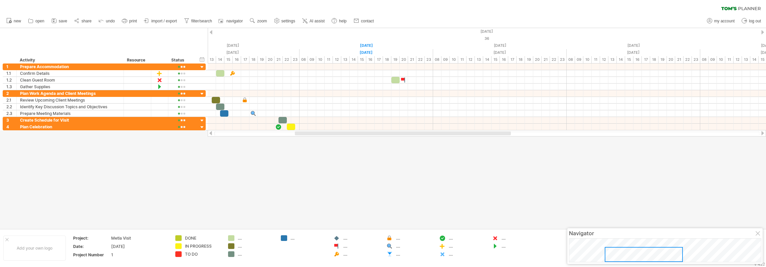
drag, startPoint x: 659, startPoint y: 251, endPoint x: 579, endPoint y: 227, distance: 83.7
click at [650, 255] on div at bounding box center [644, 254] width 78 height 15
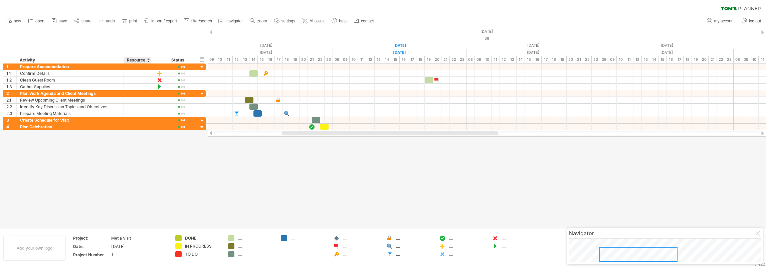
click at [142, 136] on div at bounding box center [383, 128] width 766 height 200
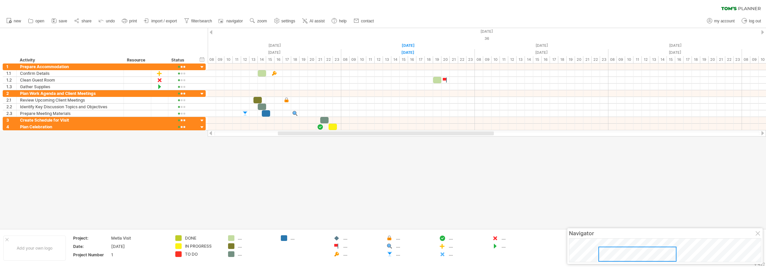
drag, startPoint x: 305, startPoint y: 135, endPoint x: 301, endPoint y: 137, distance: 4.5
click at [301, 137] on div "Trying to reach [DOMAIN_NAME] Connected again... 0% clear filter new 1" at bounding box center [383, 133] width 766 height 267
drag, startPoint x: 308, startPoint y: 177, endPoint x: 301, endPoint y: 181, distance: 7.6
click at [308, 177] on div at bounding box center [383, 128] width 766 height 200
